Goal: Check status: Check status

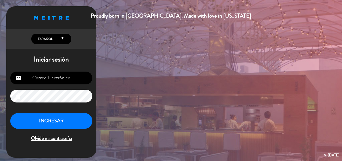
type input "[EMAIL_ADDRESS][DOMAIN_NAME]"
click at [47, 124] on button "INGRESAR" at bounding box center [51, 121] width 82 height 16
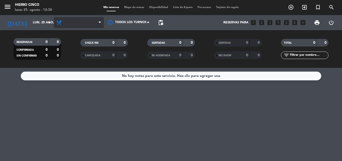
click at [64, 25] on span "Almuerzo" at bounding box center [79, 22] width 50 height 11
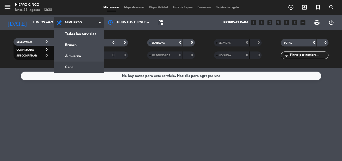
click at [79, 67] on div "menu Hierro Cinco [DATE] 25. agosto - 12:38 Mis reservas Mapa de mesas Disponib…" at bounding box center [171, 34] width 342 height 68
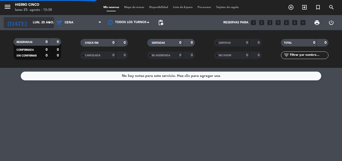
click at [44, 22] on input "lun. 25 ago." at bounding box center [51, 22] width 42 height 9
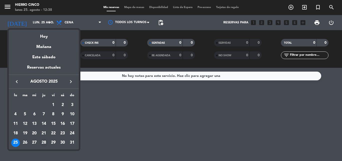
click at [43, 142] on div "28" at bounding box center [44, 142] width 9 height 9
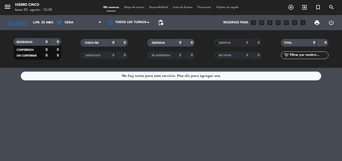
type input "jue. 28 ago."
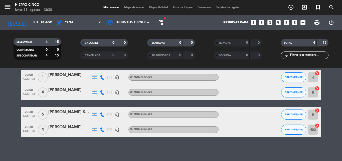
scroll to position [22, 0]
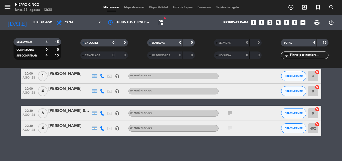
drag, startPoint x: 338, startPoint y: 95, endPoint x: 342, endPoint y: 132, distance: 37.6
click at [42, 23] on input "jue. 28 ago." at bounding box center [51, 22] width 42 height 9
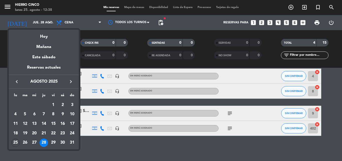
click at [45, 144] on div "28" at bounding box center [44, 142] width 9 height 9
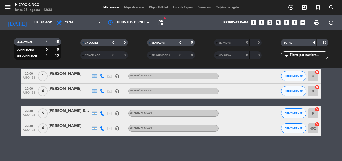
click at [231, 129] on icon "subject" at bounding box center [230, 128] width 6 height 6
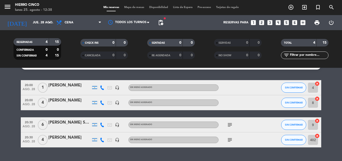
drag, startPoint x: 12, startPoint y: 124, endPoint x: 16, endPoint y: 107, distance: 16.7
